Goal: Task Accomplishment & Management: Manage account settings

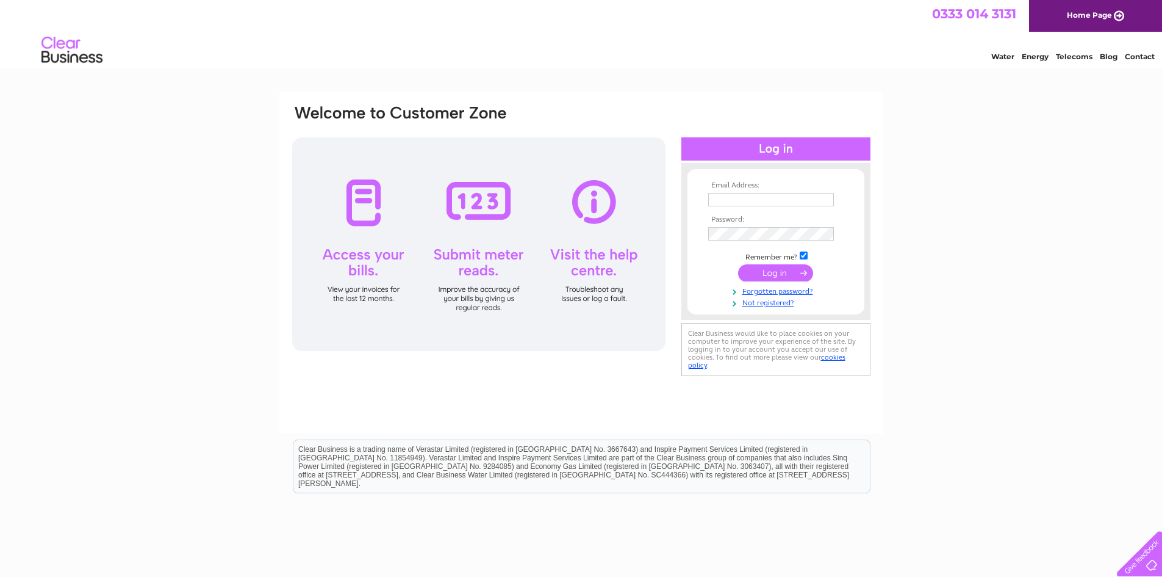
type input "[EMAIL_ADDRESS][DOMAIN_NAME]"
click at [777, 274] on input "submit" at bounding box center [775, 272] width 75 height 17
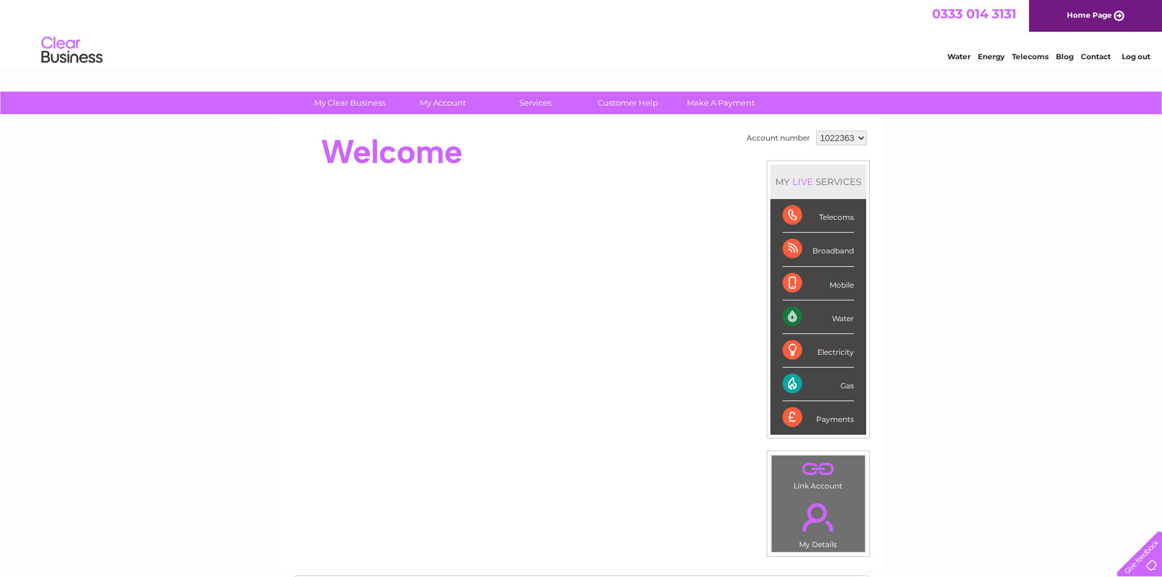
click at [835, 314] on div "Water" at bounding box center [818, 317] width 71 height 34
click at [787, 314] on div "Water" at bounding box center [818, 317] width 71 height 34
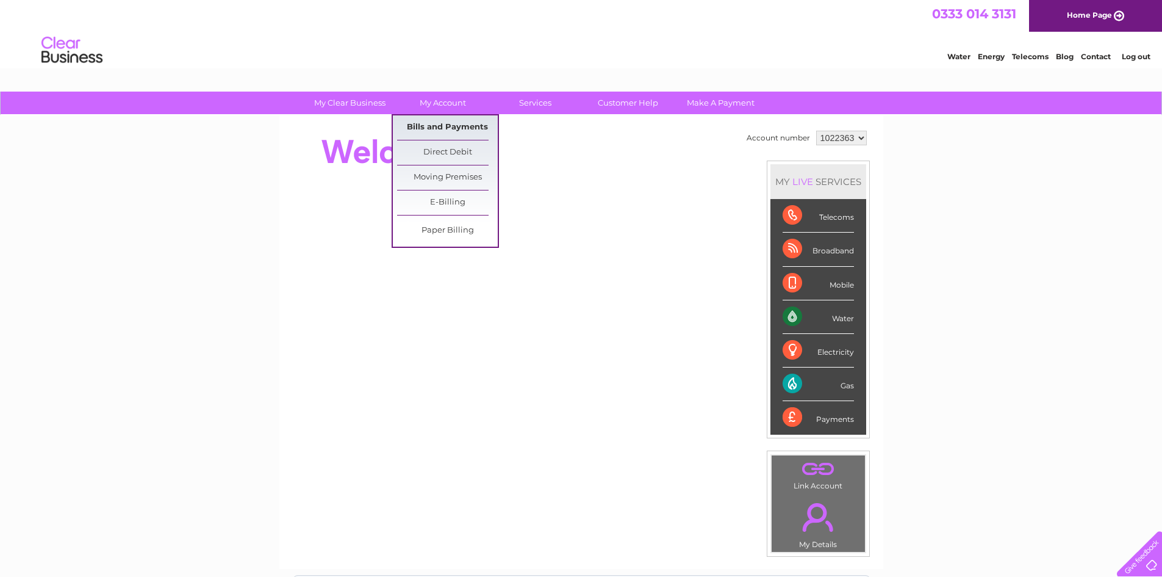
click at [437, 128] on link "Bills and Payments" at bounding box center [447, 127] width 101 height 24
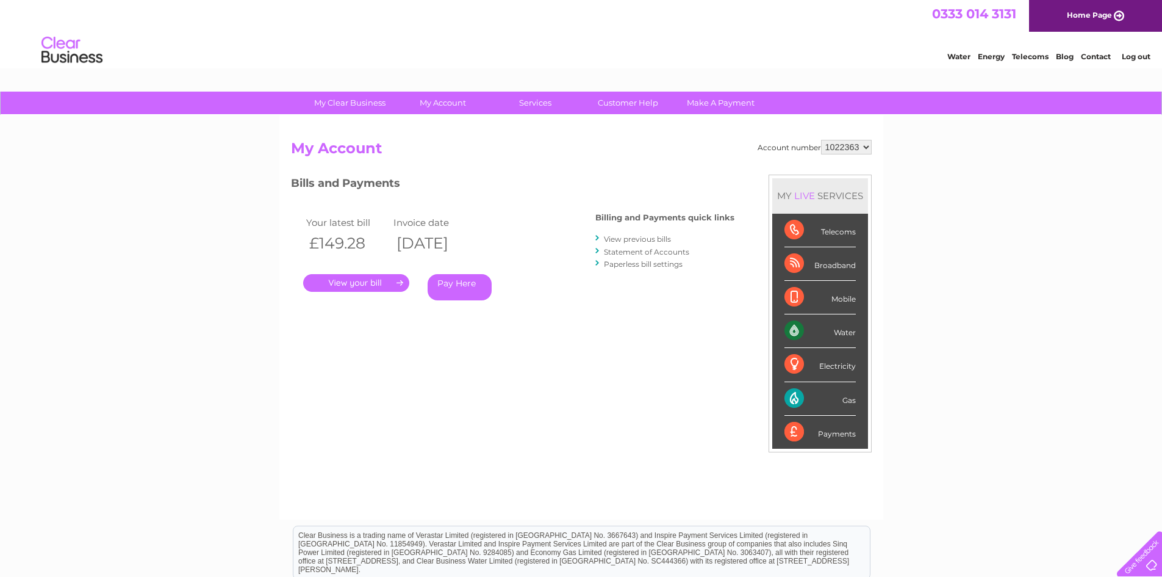
click at [645, 239] on link "View previous bills" at bounding box center [637, 238] width 67 height 9
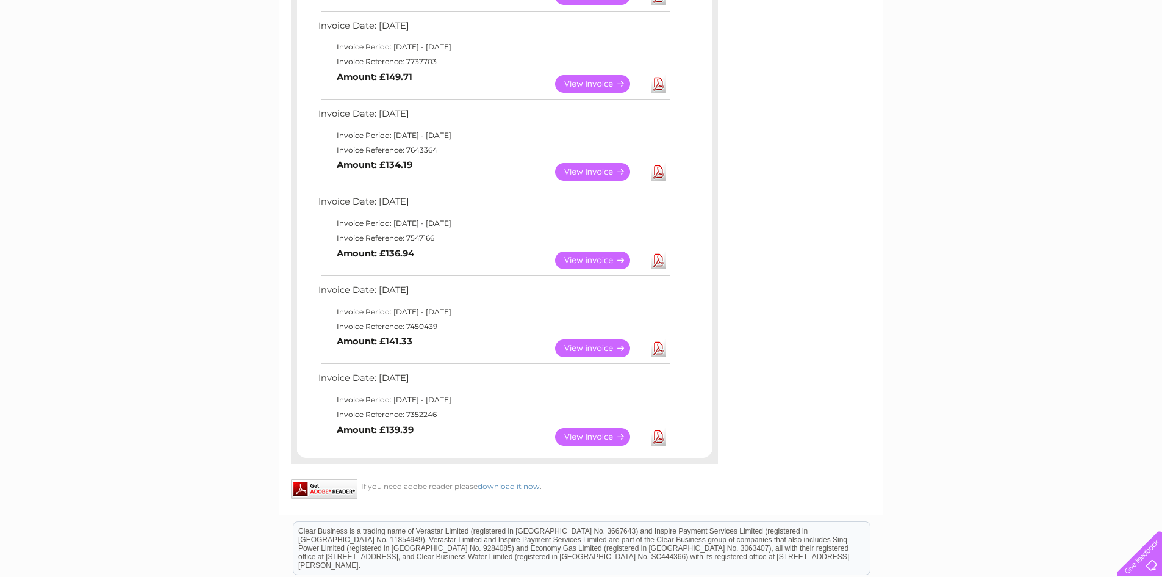
scroll to position [485, 0]
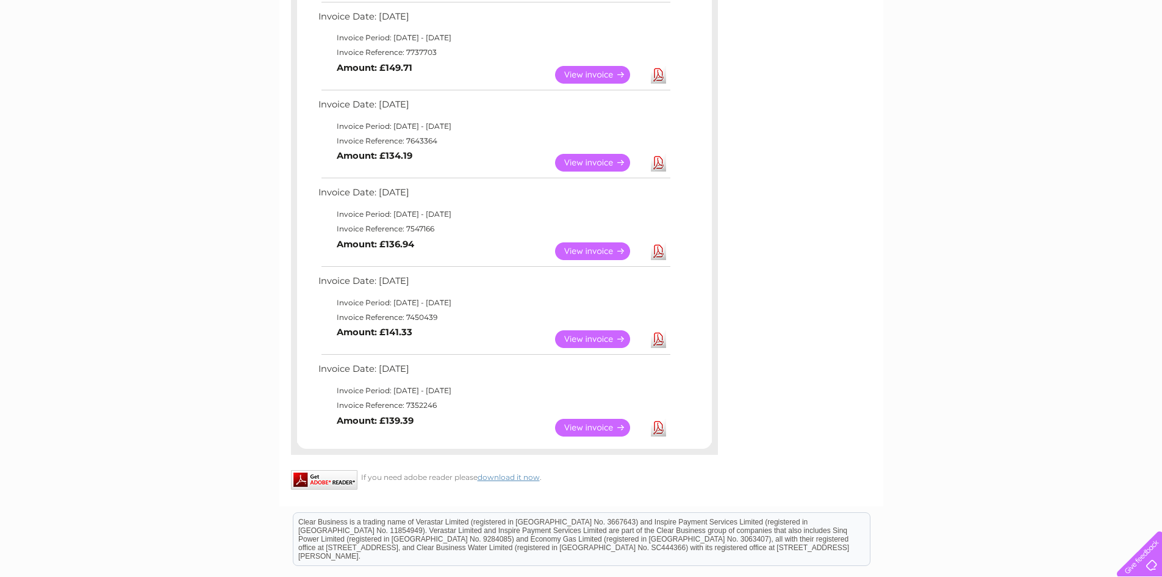
click at [597, 428] on link "View" at bounding box center [600, 428] width 90 height 18
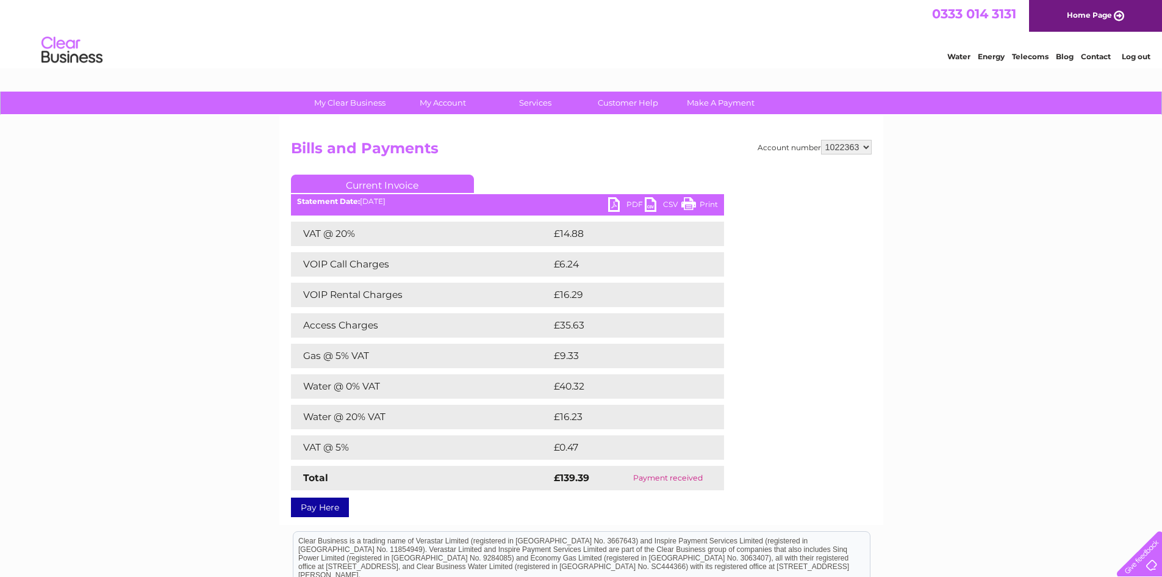
click at [617, 202] on link "PDF" at bounding box center [626, 206] width 37 height 18
click at [615, 204] on link "PDF" at bounding box center [626, 206] width 37 height 18
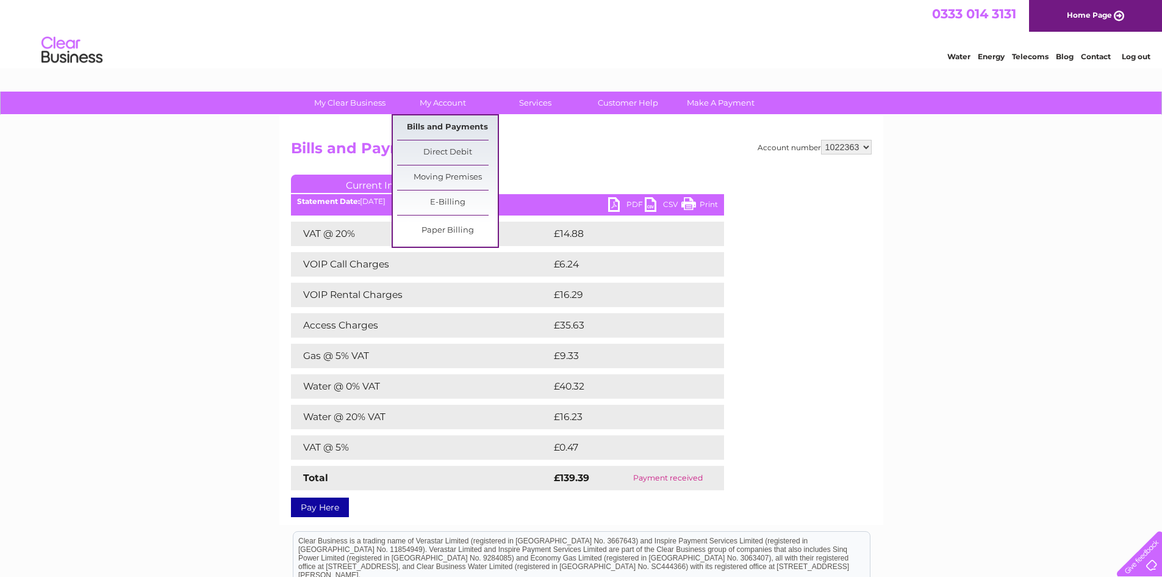
click at [451, 126] on link "Bills and Payments" at bounding box center [447, 127] width 101 height 24
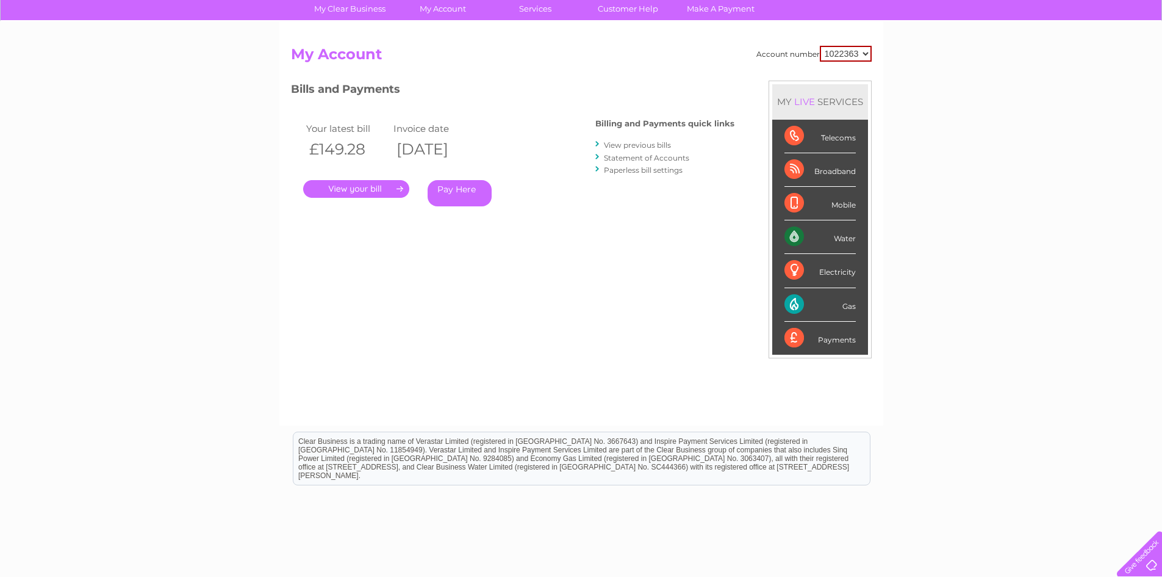
scroll to position [96, 0]
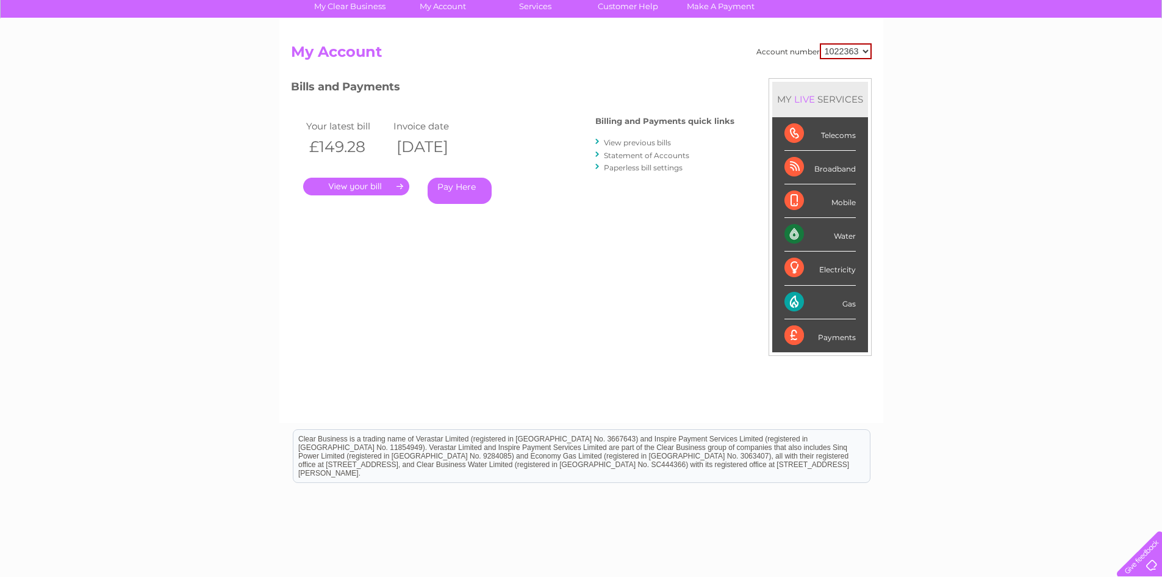
click at [1153, 345] on div "My Clear Business Login Details My Details My Preferences Link Account My Accou…" at bounding box center [581, 313] width 1162 height 636
click at [638, 140] on link "View previous bills" at bounding box center [637, 142] width 67 height 9
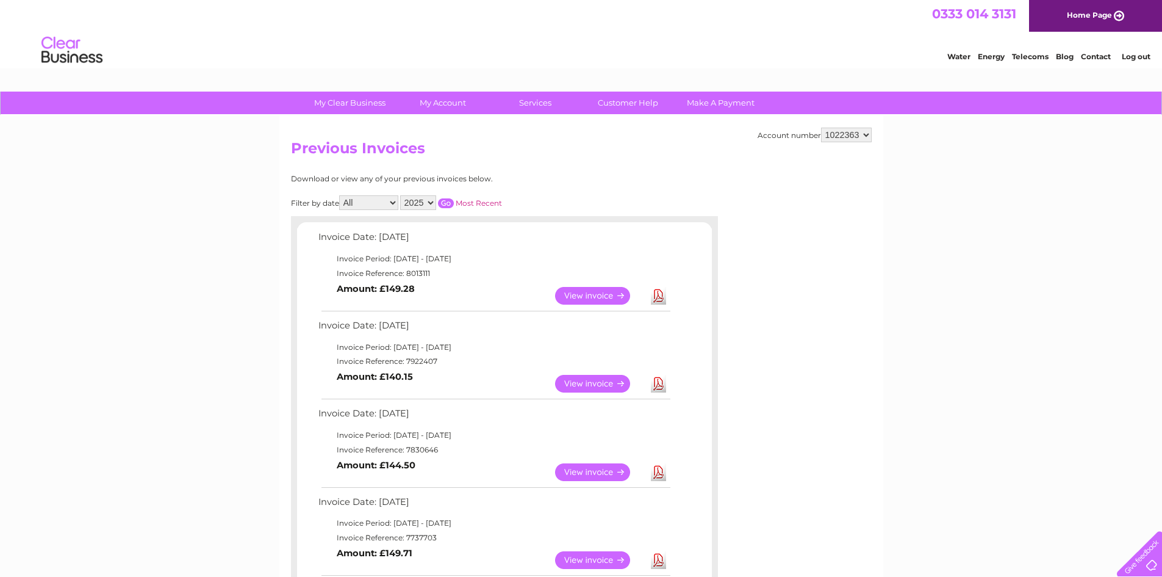
click at [433, 201] on select "2025 2024 2023 2022" at bounding box center [418, 202] width 36 height 15
select select "2024"
click at [401, 195] on select "2025 2024 2023 2022" at bounding box center [418, 202] width 36 height 15
click at [447, 199] on input "button" at bounding box center [446, 203] width 16 height 10
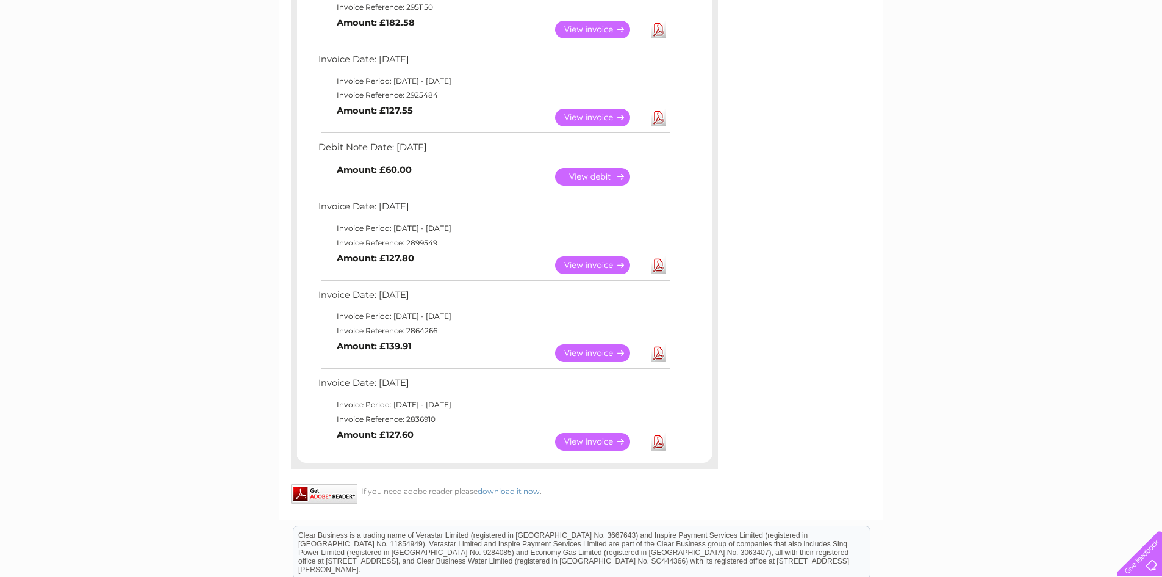
scroll to position [885, 0]
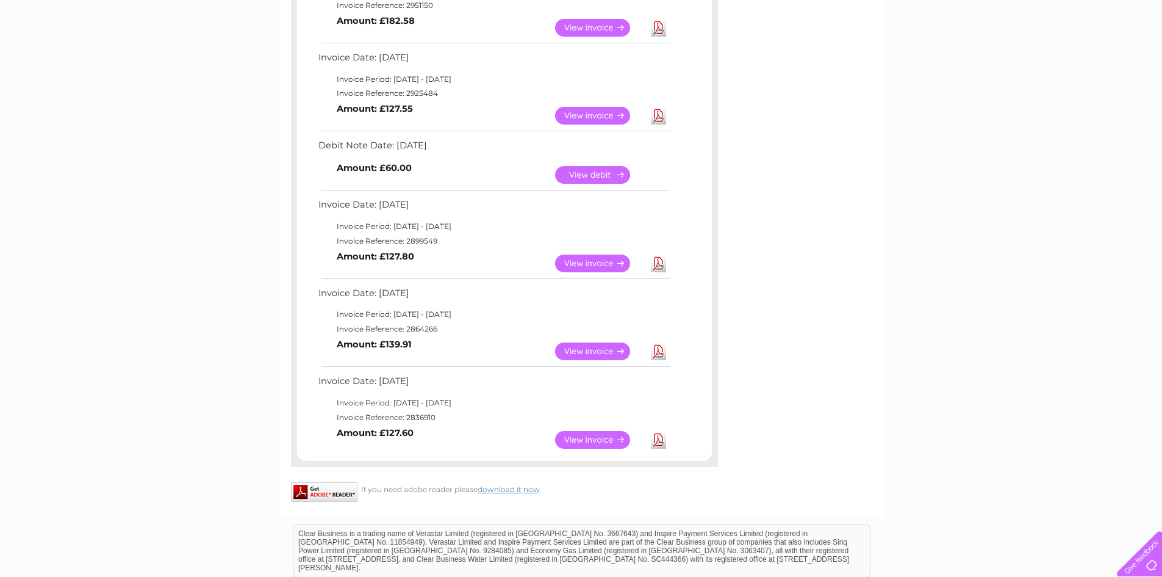
click at [592, 440] on link "View" at bounding box center [600, 440] width 90 height 18
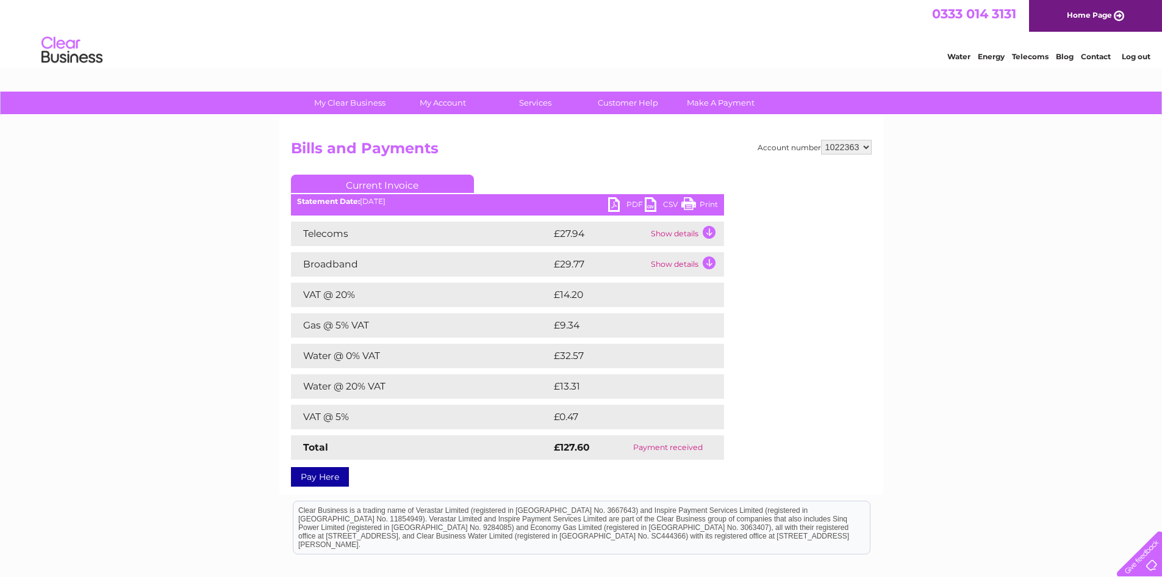
click at [621, 203] on link "PDF" at bounding box center [626, 206] width 37 height 18
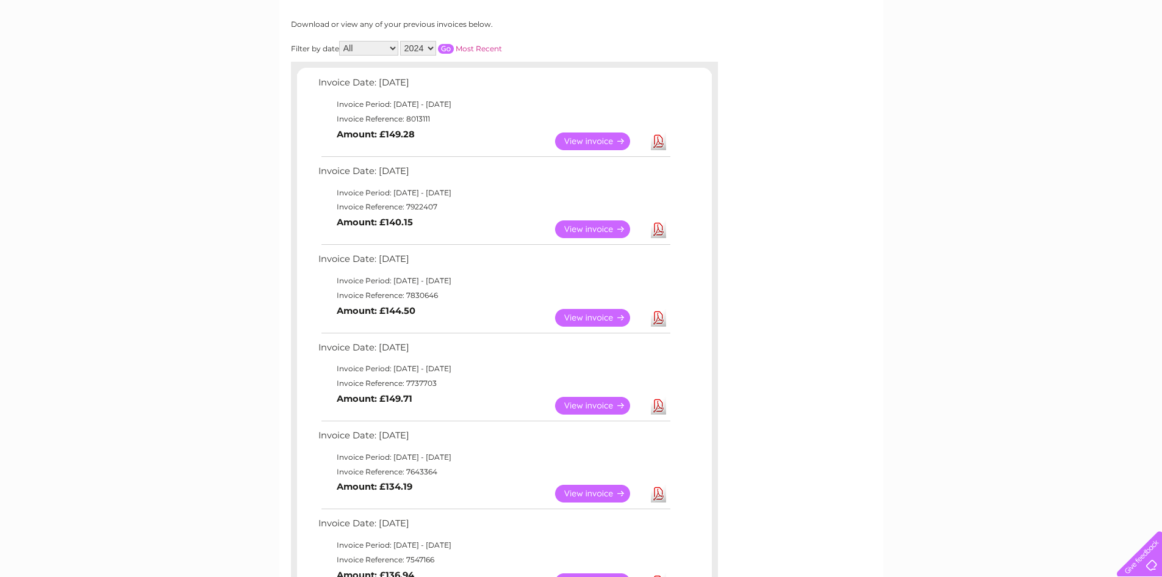
scroll to position [153, 0]
click at [431, 49] on select "2025 2024 2023 2022" at bounding box center [418, 49] width 36 height 15
select select "2023"
click at [401, 42] on select "2025 2024 2023 2022" at bounding box center [418, 49] width 36 height 15
click at [450, 48] on input "button" at bounding box center [446, 50] width 16 height 10
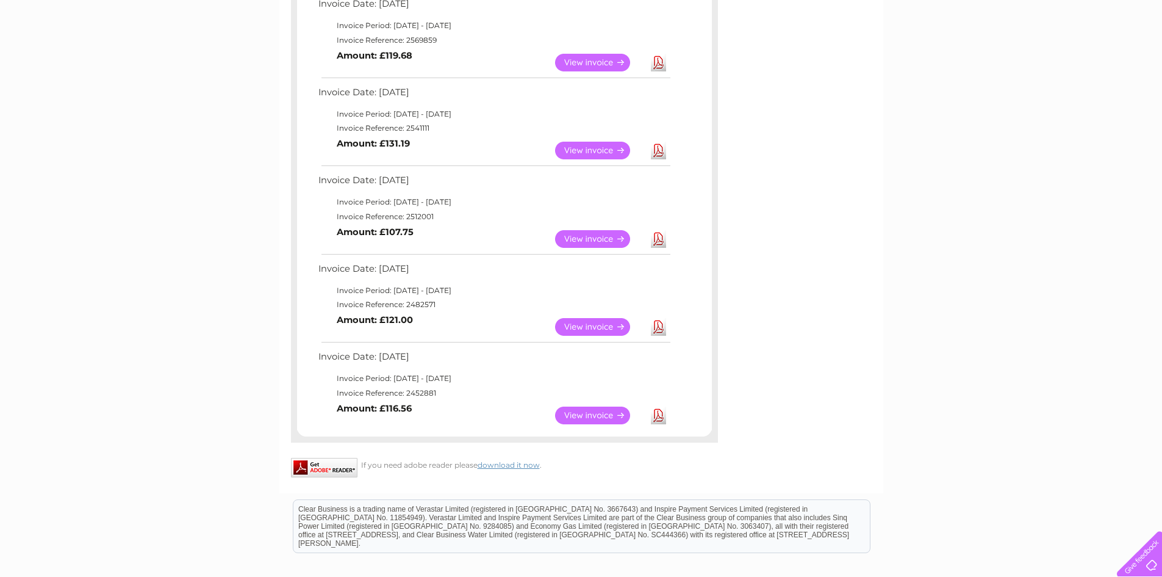
scroll to position [854, 0]
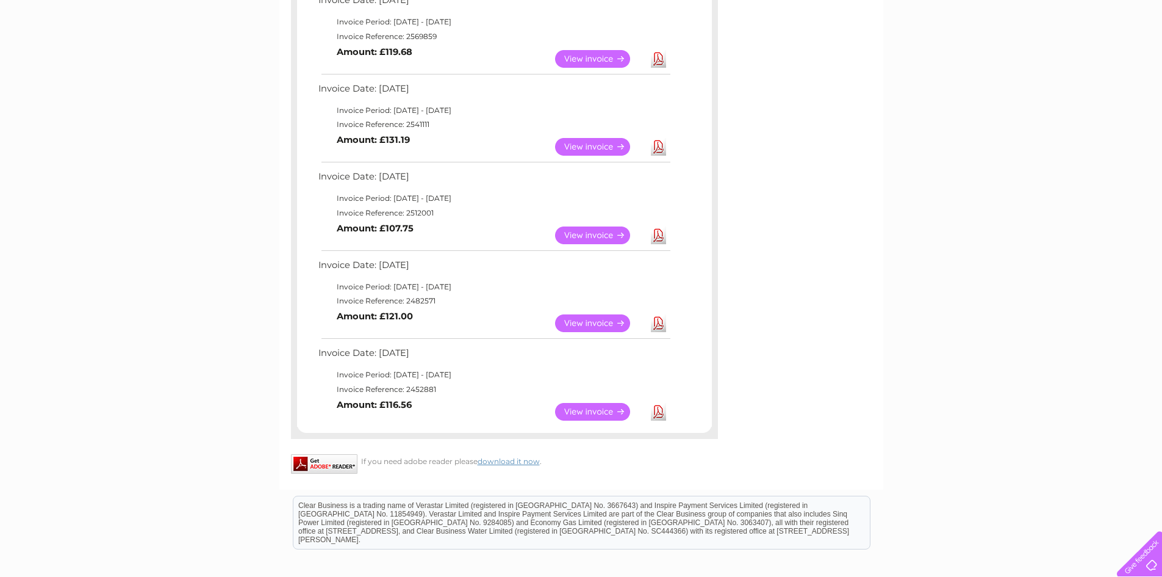
click at [589, 406] on link "View" at bounding box center [600, 412] width 90 height 18
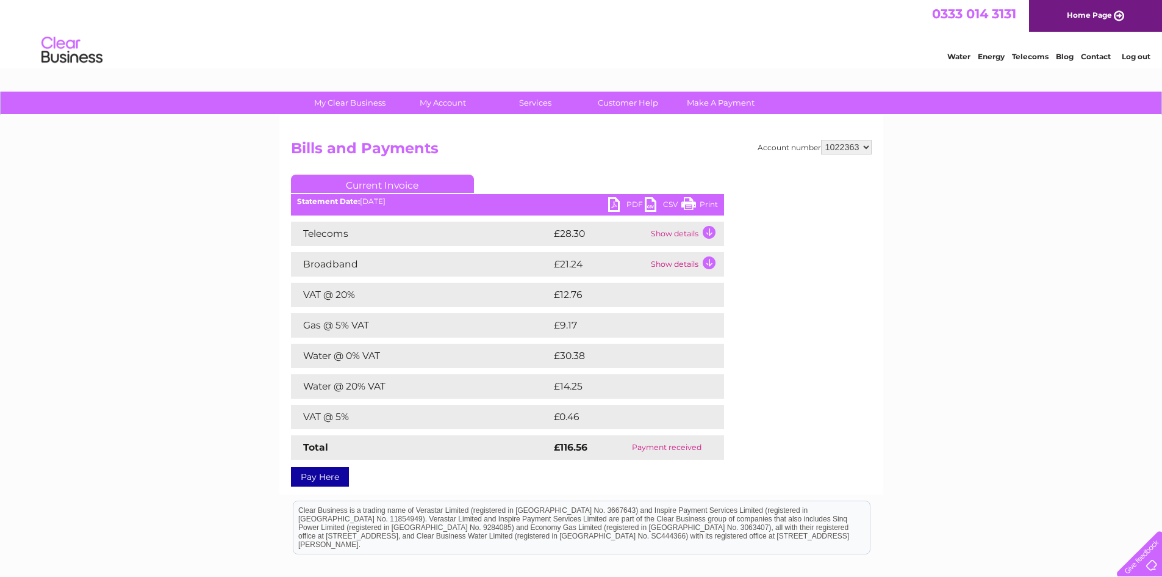
click at [627, 203] on link "PDF" at bounding box center [626, 206] width 37 height 18
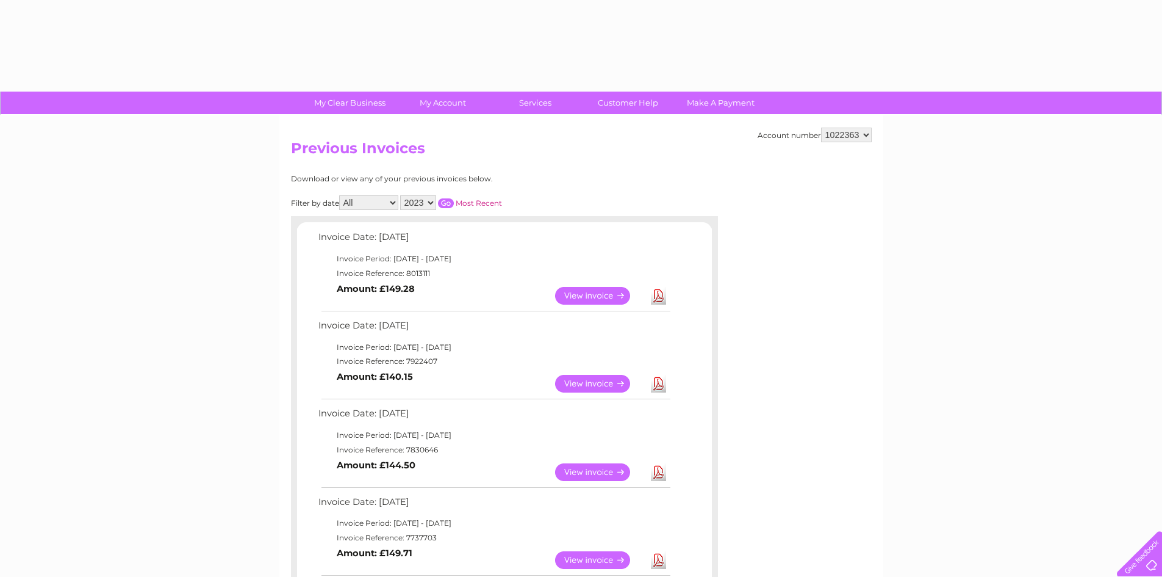
select select "2023"
